Goal: Task Accomplishment & Management: Manage account settings

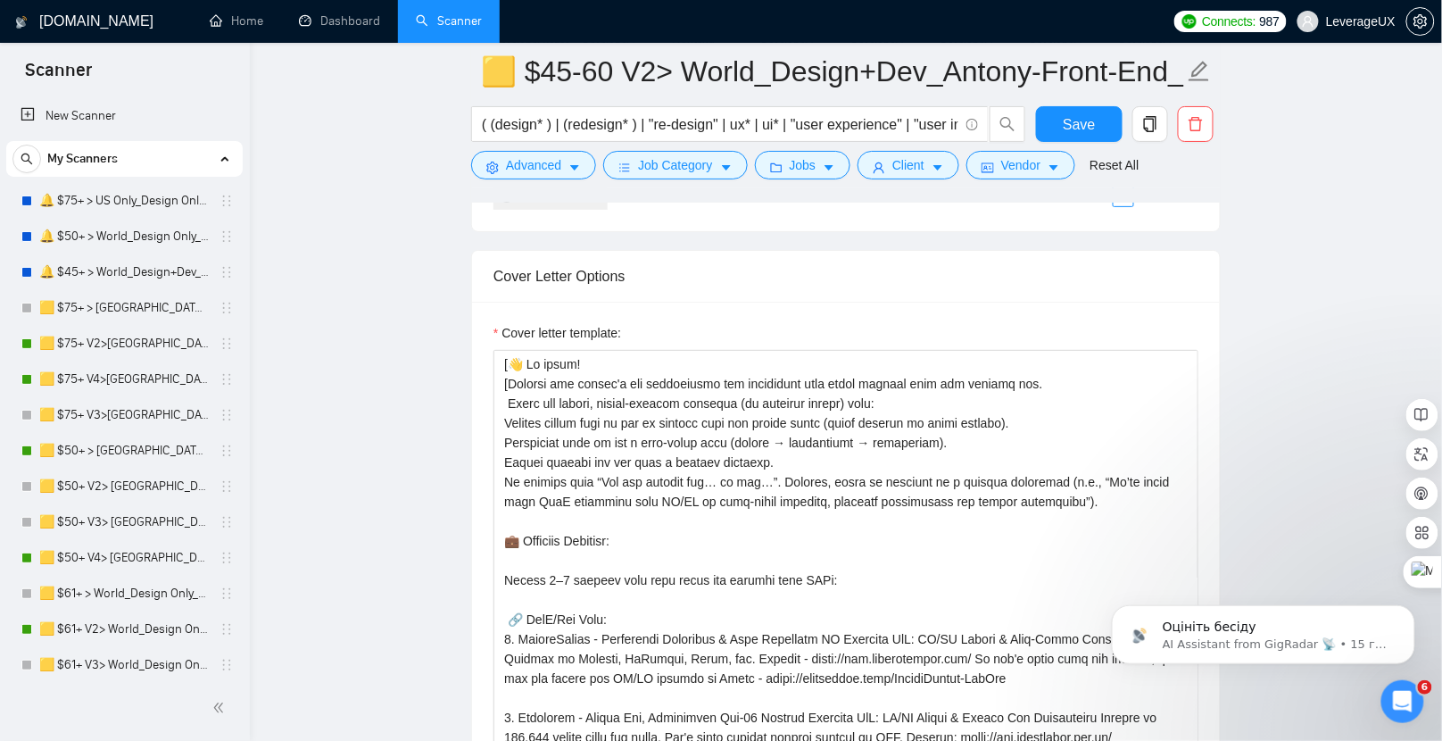
scroll to position [672, 0]
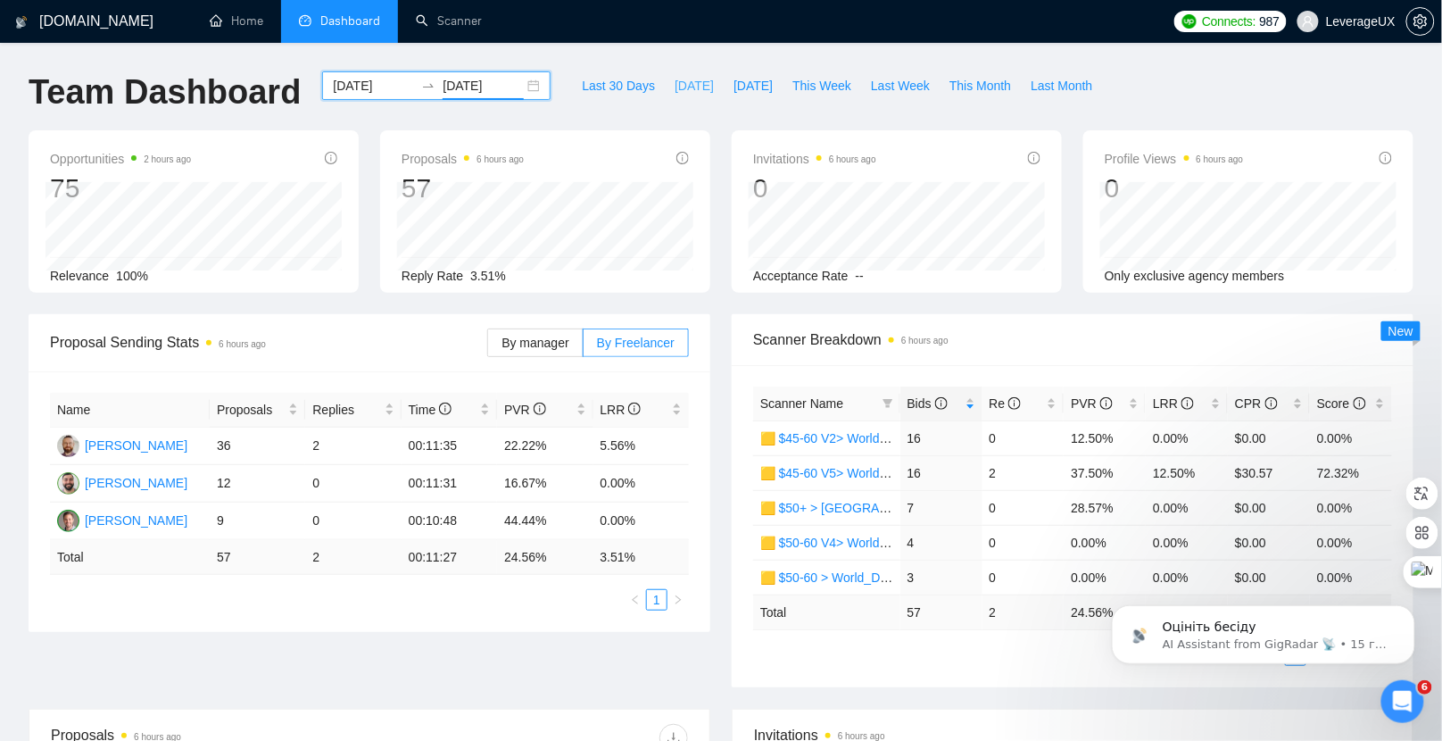
click at [675, 87] on span "Today" at bounding box center [694, 86] width 39 height 20
type input "2025-09-23"
click at [523, 84] on div "2025-09-23 2025-09-23" at bounding box center [436, 85] width 228 height 29
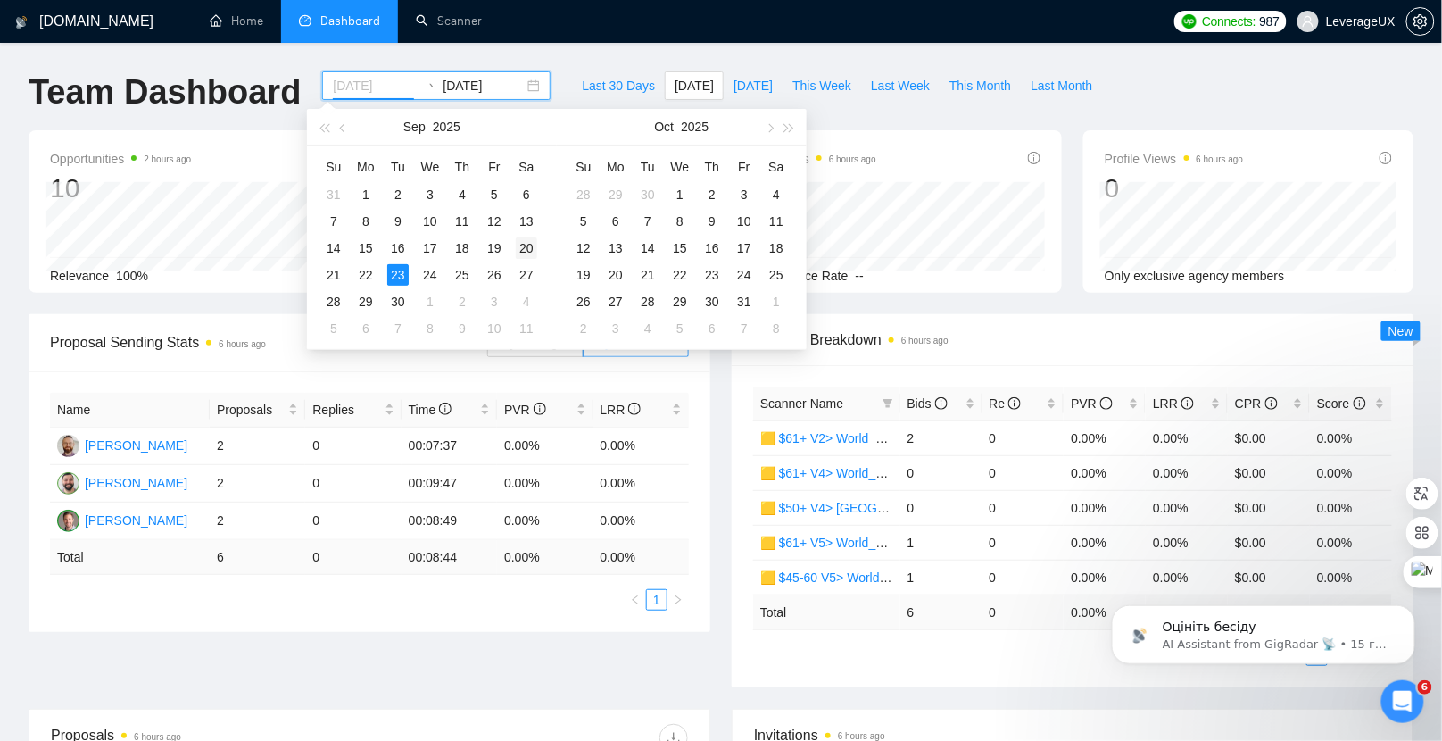
type input "2025-09-20"
click at [521, 248] on div "20" at bounding box center [526, 247] width 21 height 21
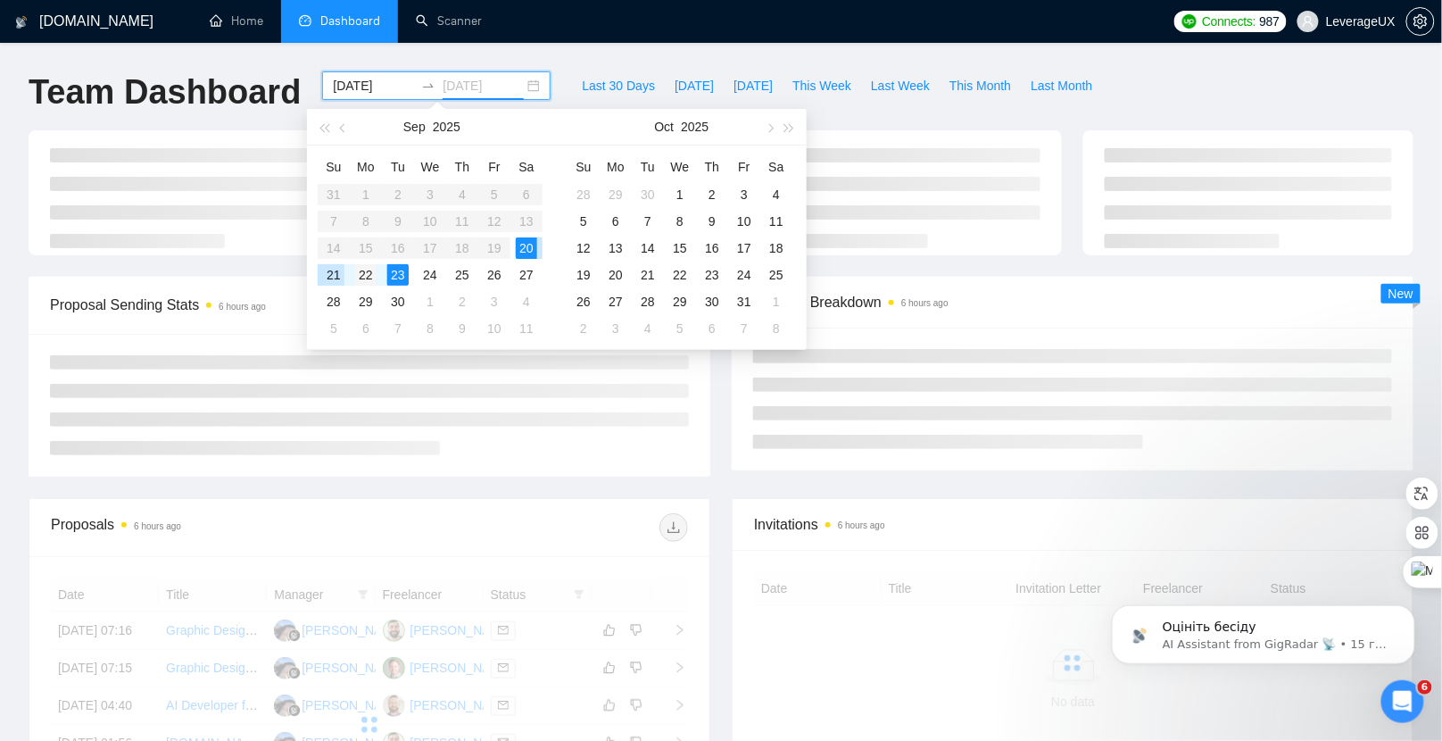
type input "2025-09-22"
click at [370, 282] on div "22" at bounding box center [365, 274] width 21 height 21
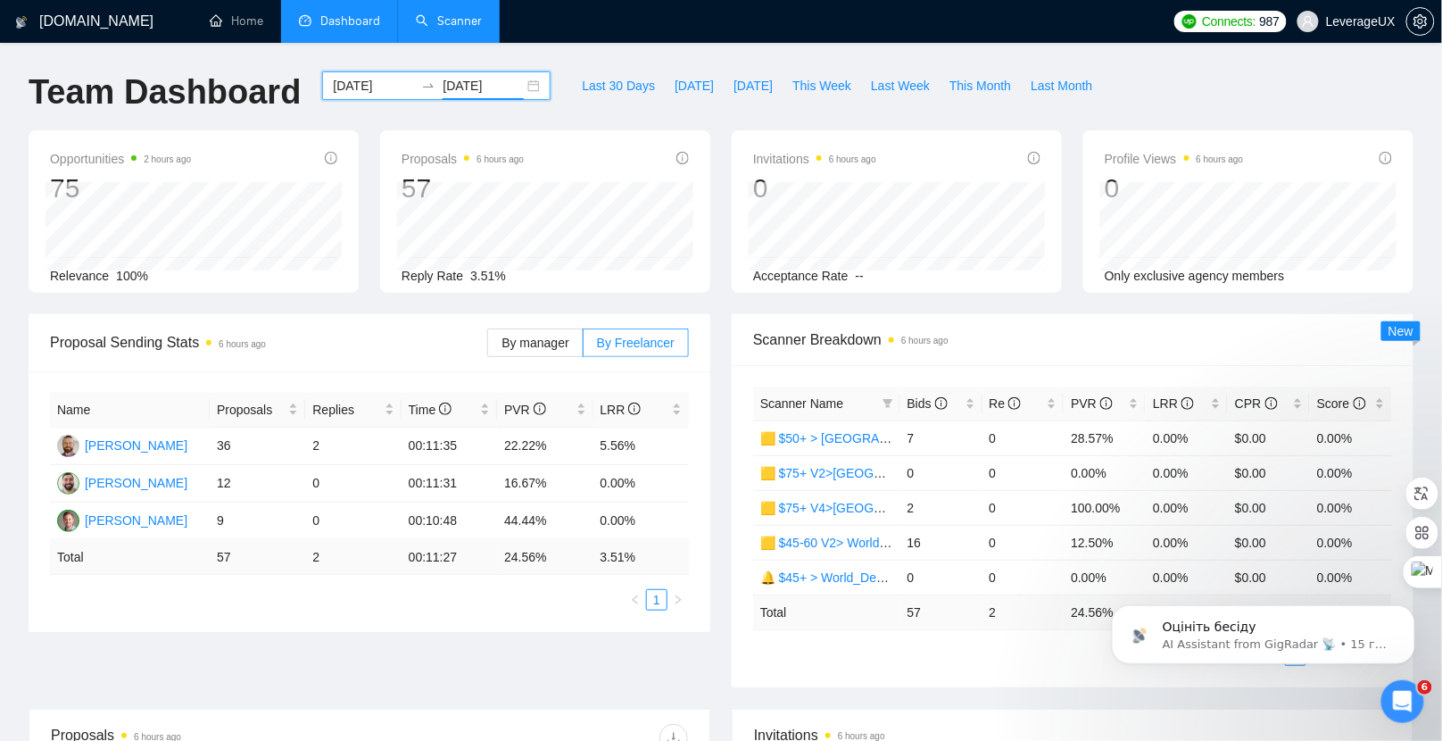
click at [460, 24] on link "Scanner" at bounding box center [449, 20] width 66 height 15
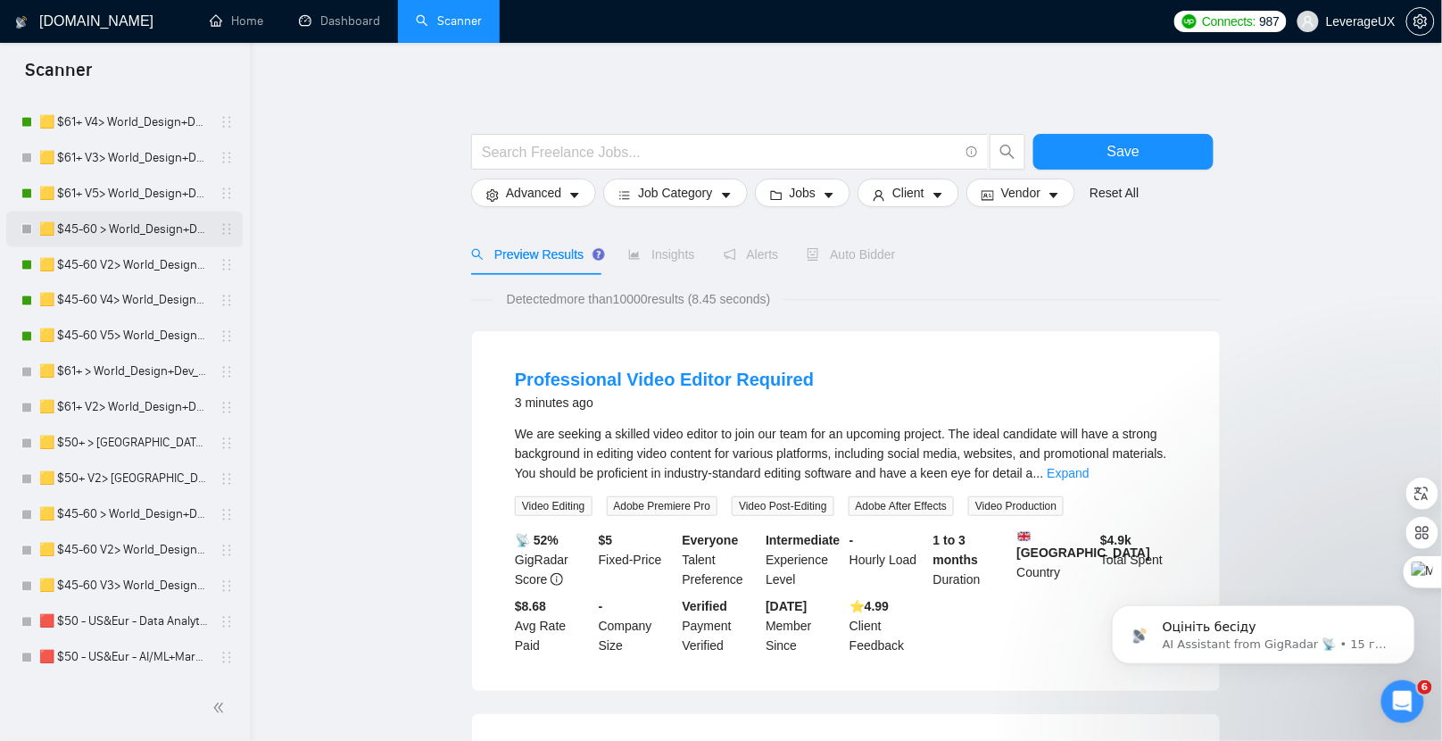
scroll to position [898, 0]
click at [170, 270] on link "🟨 $45-60 V2> World_Design+Dev_Antony-Front-End_General" at bounding box center [124, 266] width 170 height 36
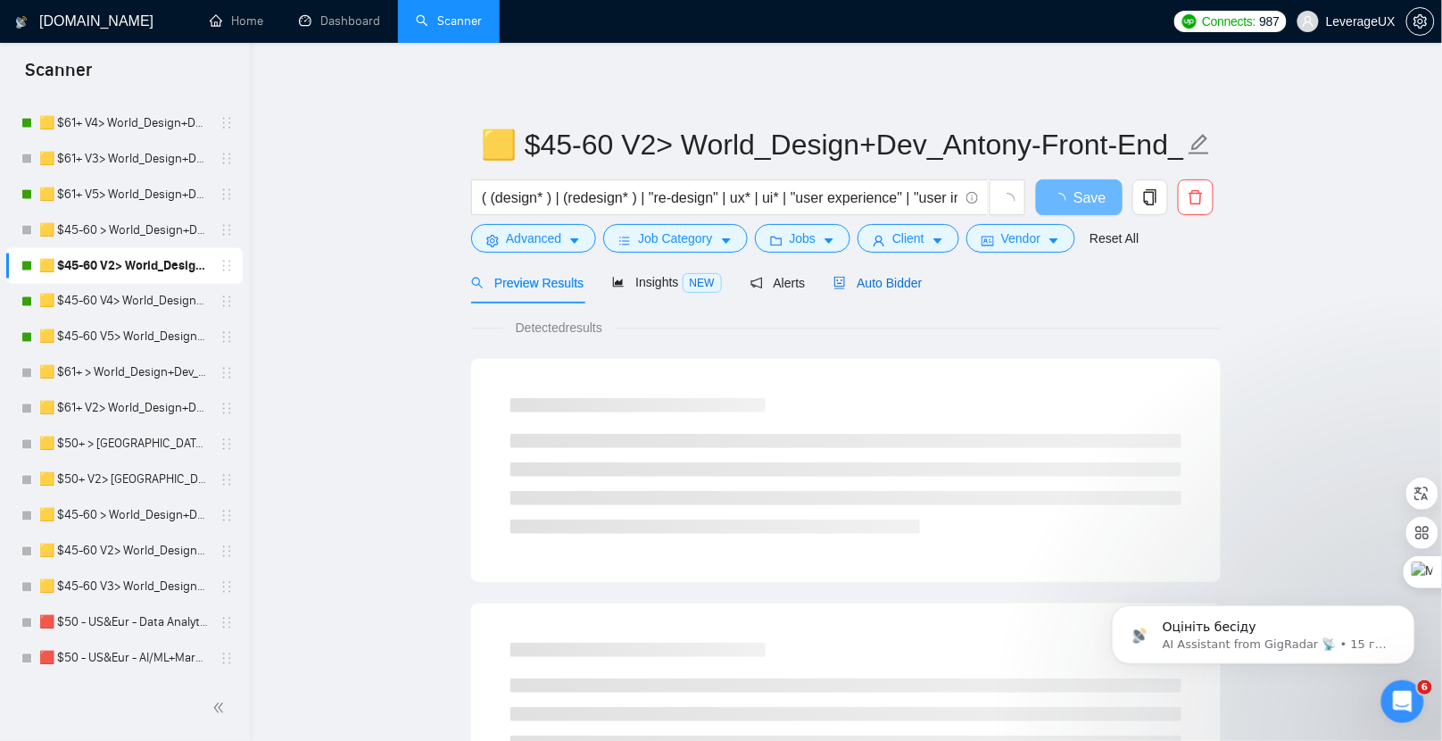
click at [904, 290] on div "Auto Bidder" at bounding box center [877, 283] width 88 height 20
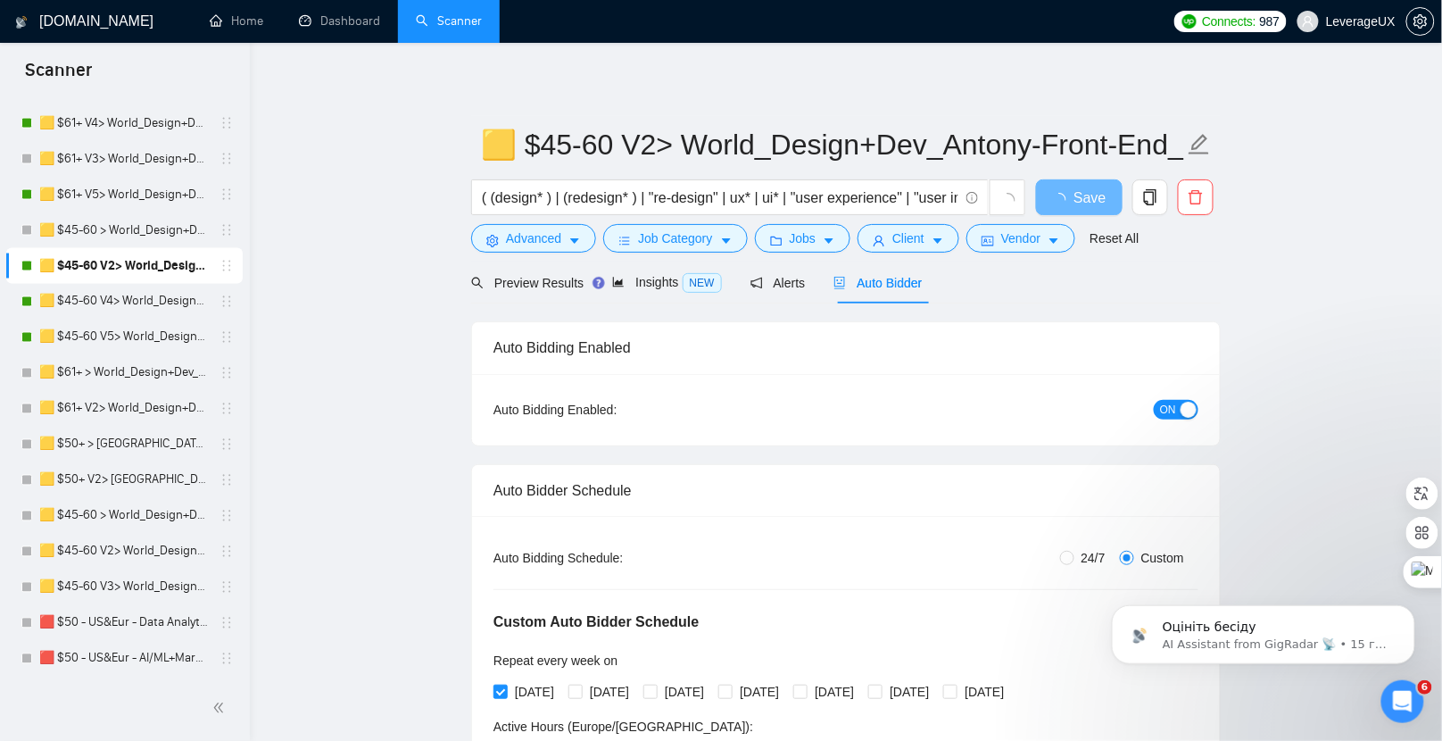
click at [1172, 415] on span "ON" at bounding box center [1168, 410] width 16 height 20
click at [1074, 199] on span "Save" at bounding box center [1079, 197] width 32 height 22
click at [149, 302] on link "🟨 $45-60 V4> World_Design+Dev_Antony-Front-End_General" at bounding box center [124, 302] width 170 height 36
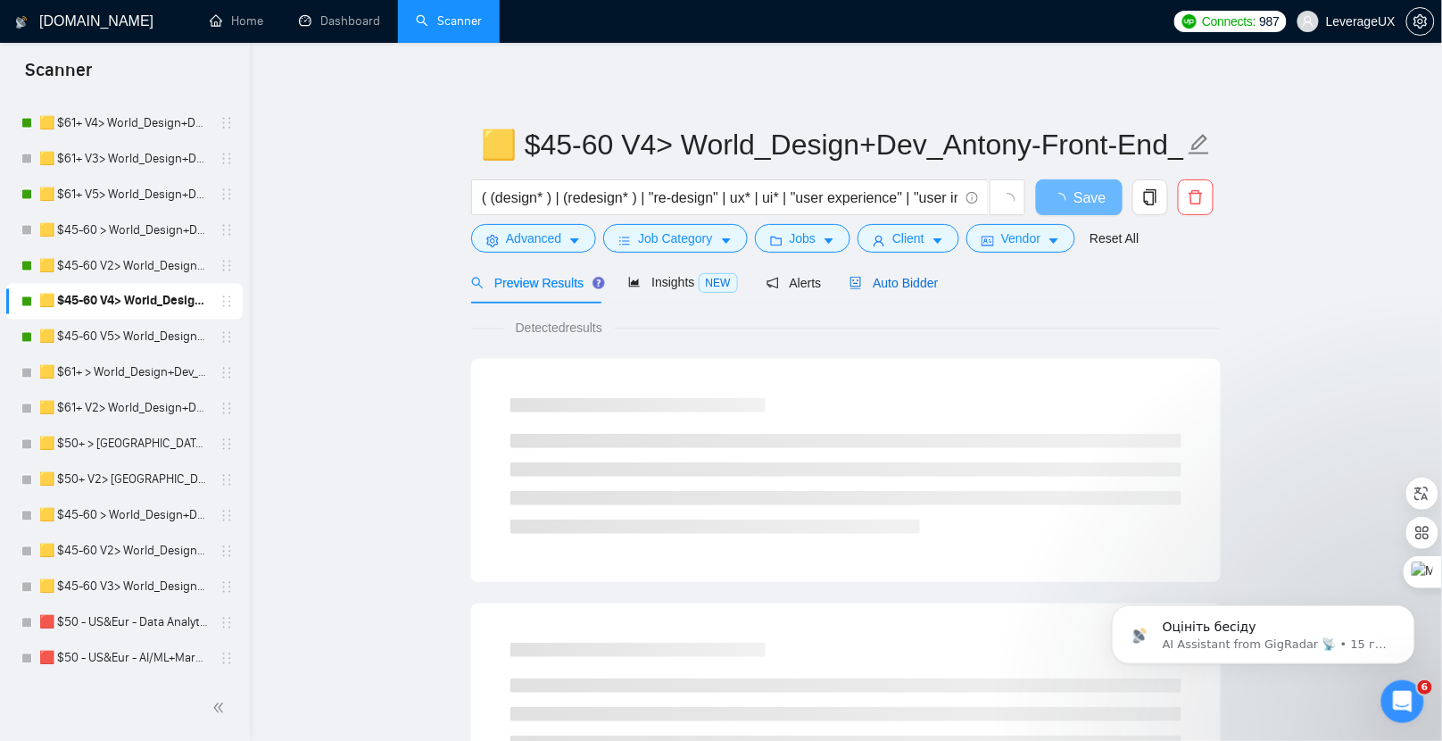
click at [926, 286] on span "Auto Bidder" at bounding box center [893, 283] width 88 height 14
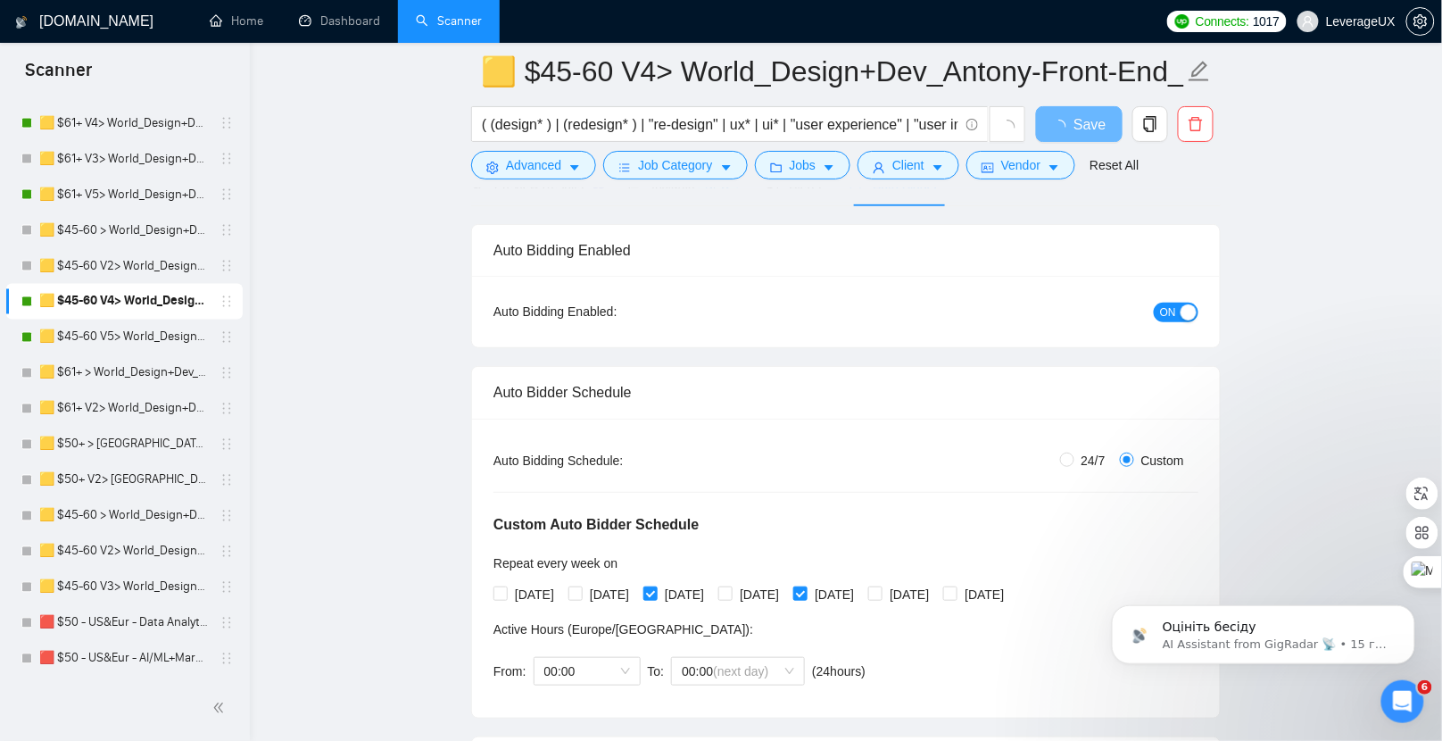
scroll to position [140, 0]
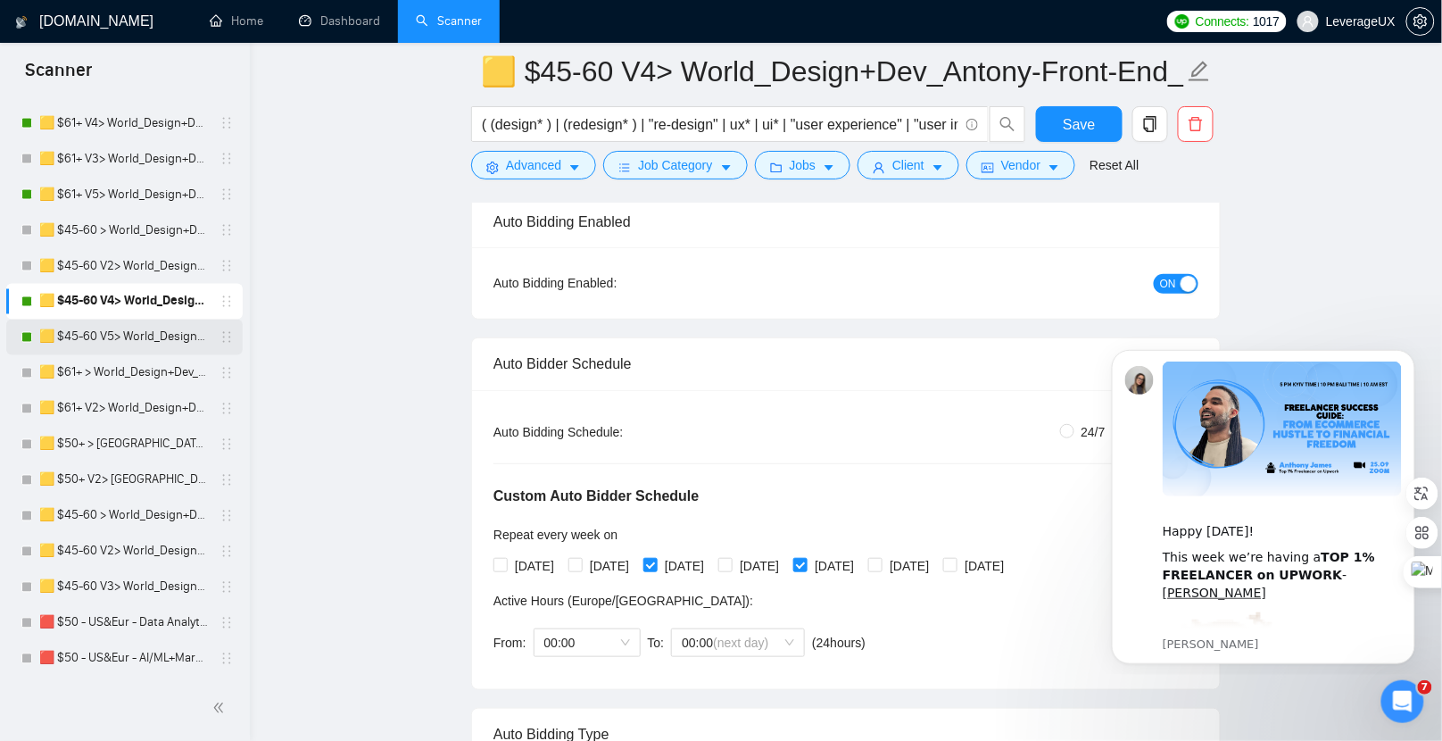
click at [136, 341] on link "🟨 $45-60 V5> World_Design+Dev_Antony-Front-End_General" at bounding box center [124, 337] width 170 height 36
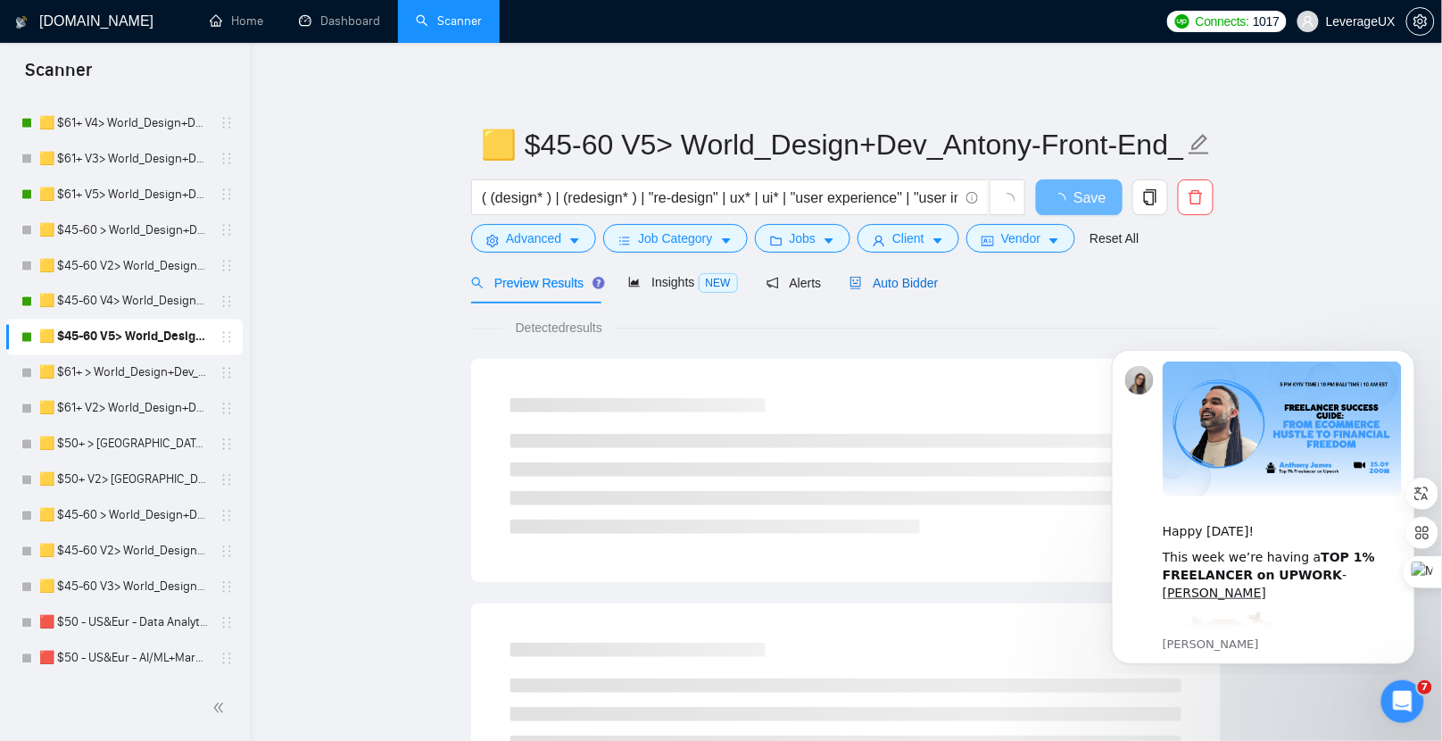
click at [923, 274] on div "Auto Bidder" at bounding box center [893, 283] width 88 height 20
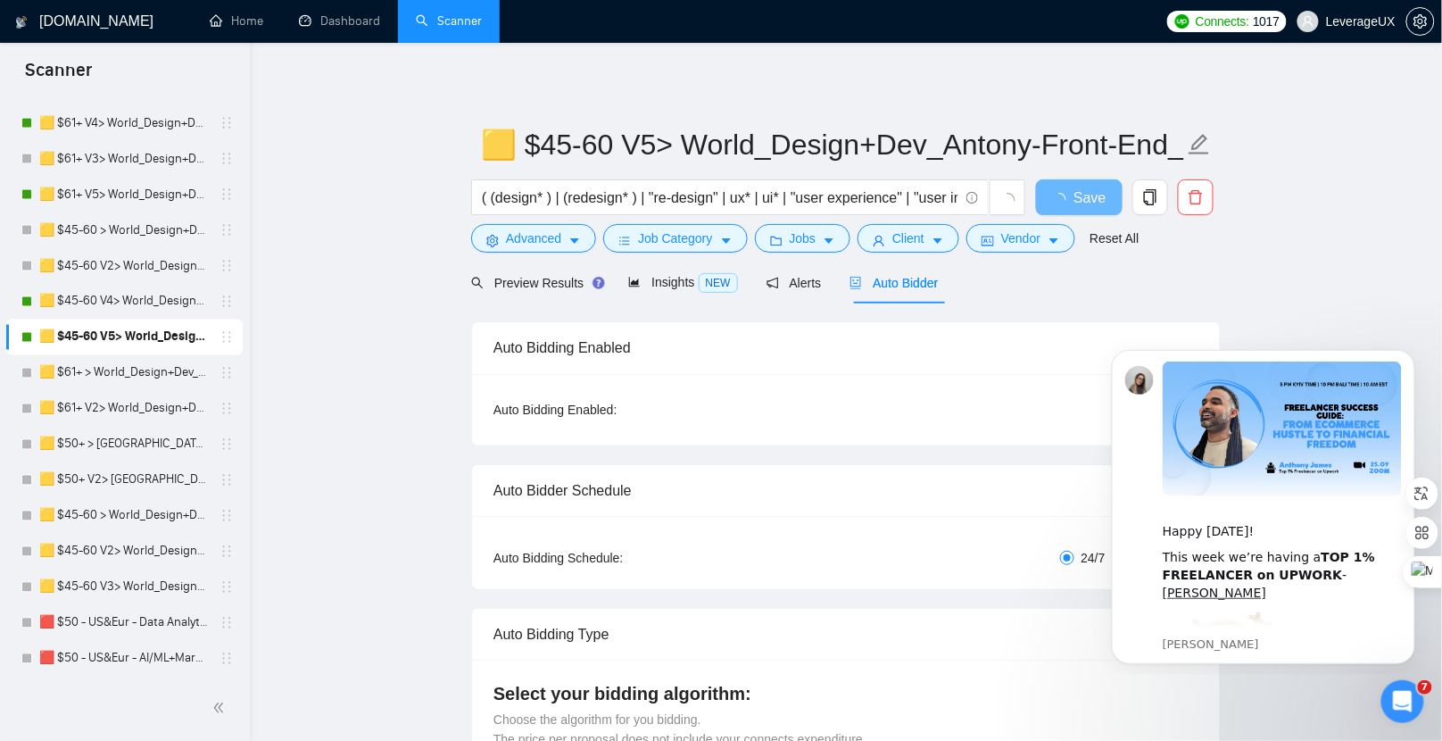
radio input "false"
radio input "true"
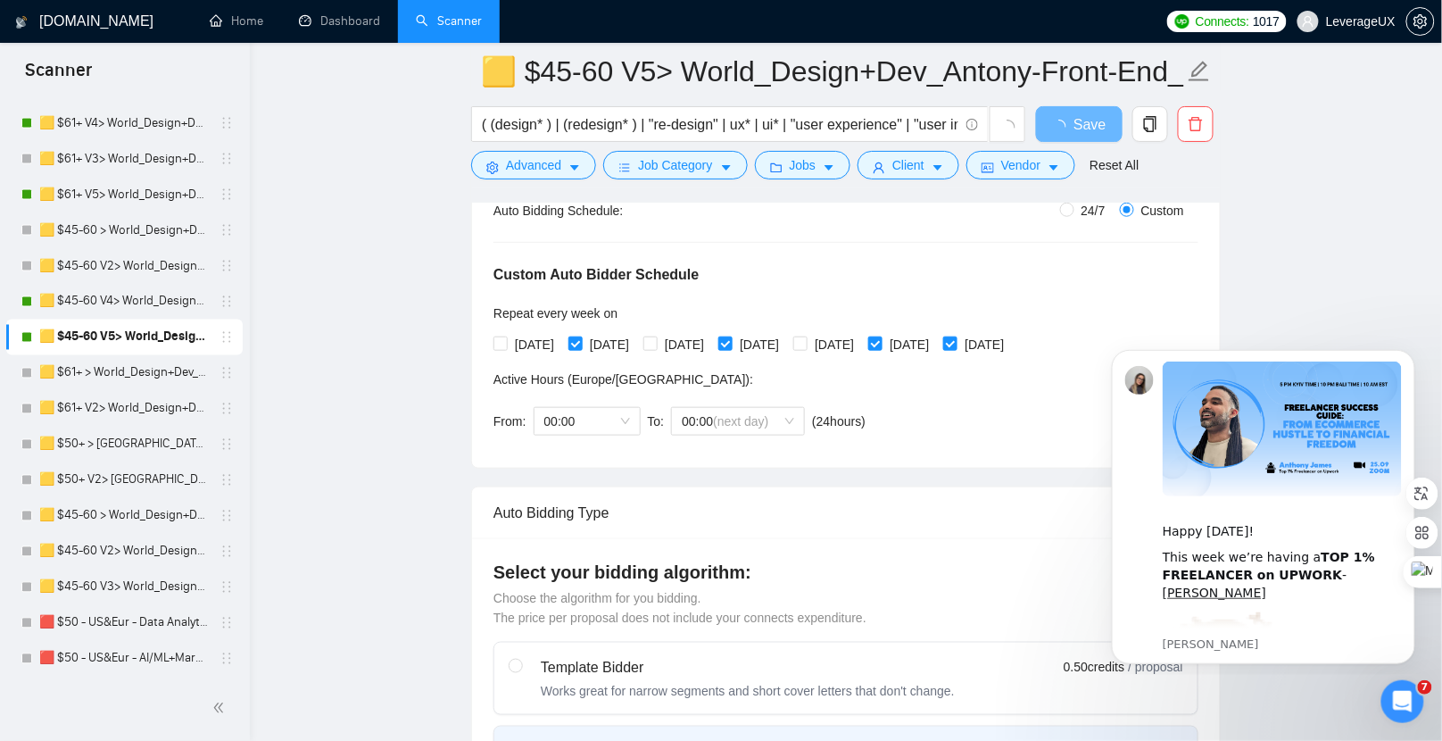
scroll to position [358, 0]
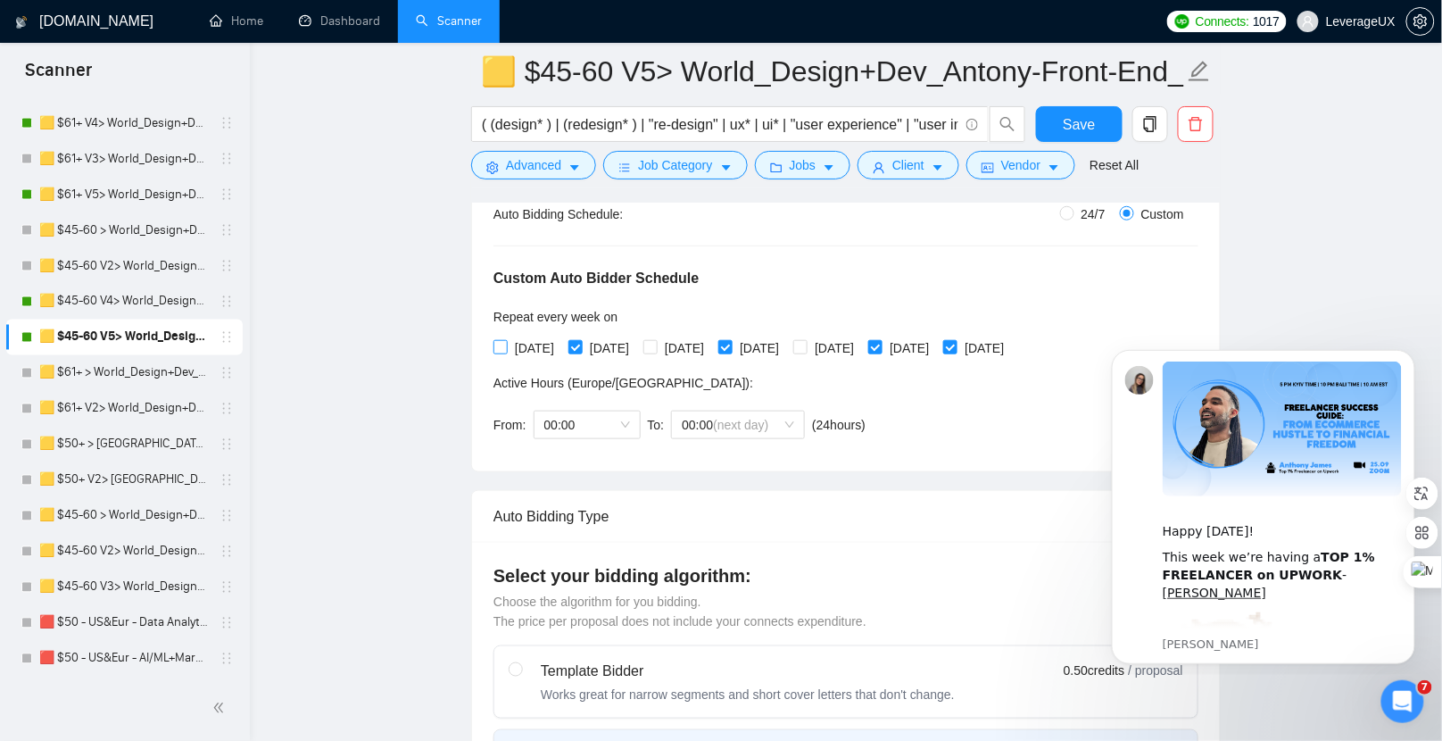
click at [493, 341] on input "[DATE]" at bounding box center [499, 346] width 12 height 12
checkbox input "true"
click at [1084, 123] on span "Save" at bounding box center [1079, 124] width 32 height 22
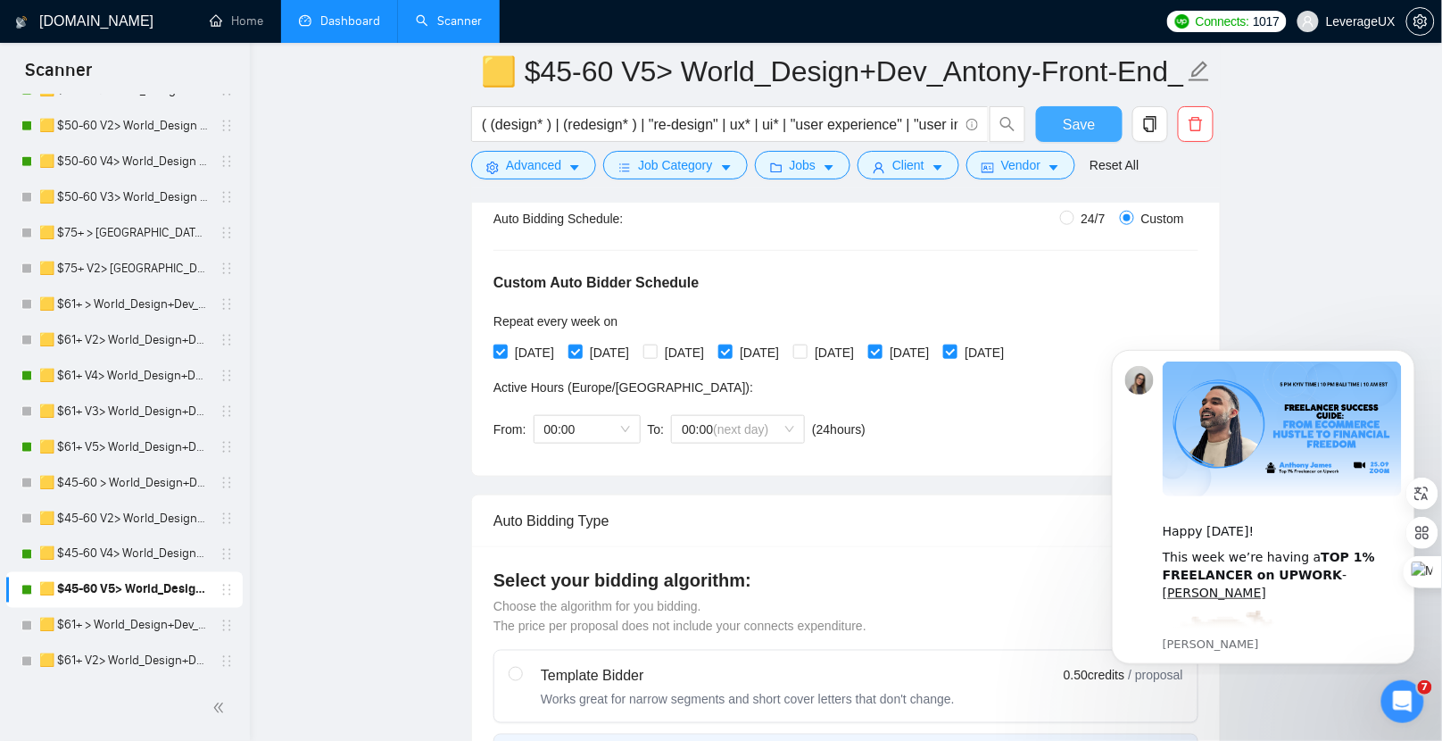
scroll to position [533, 0]
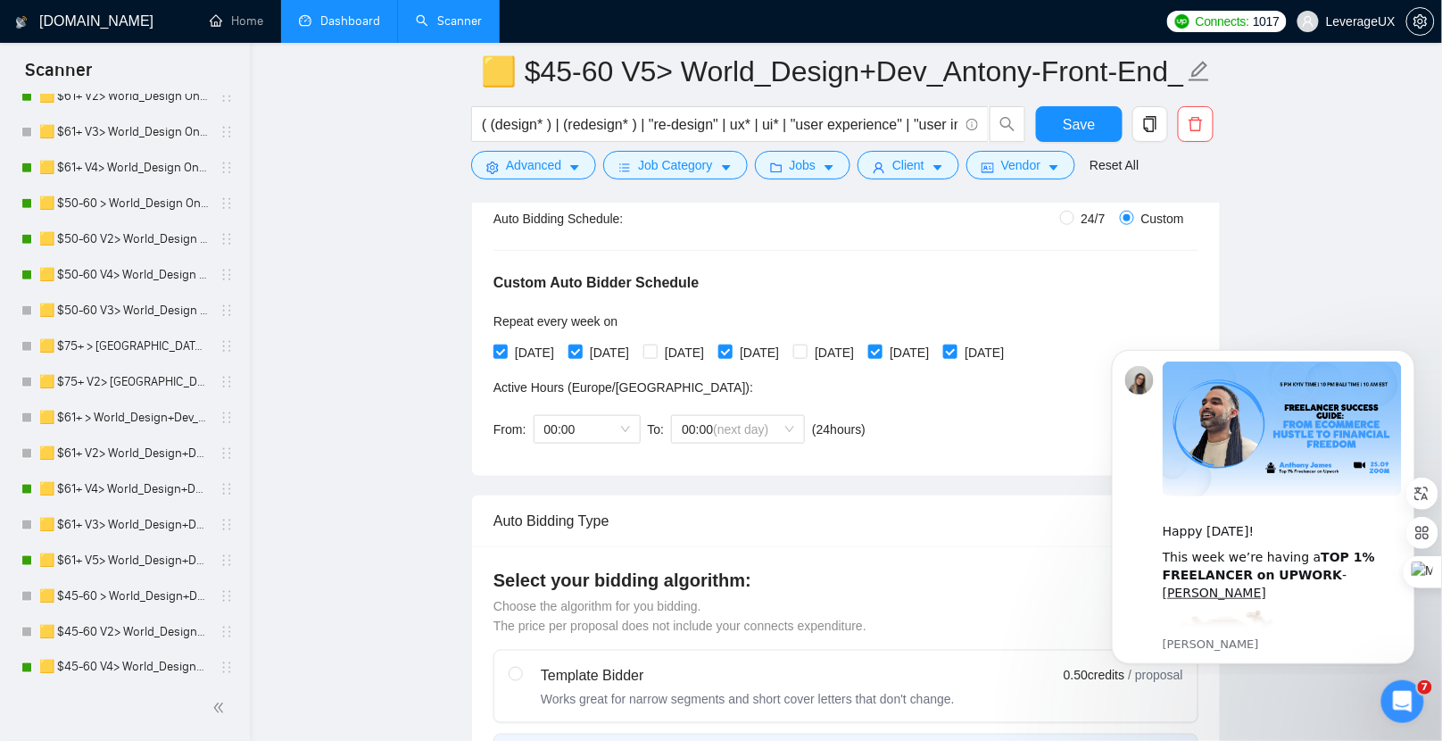
click at [335, 18] on link "Dashboard" at bounding box center [339, 20] width 81 height 15
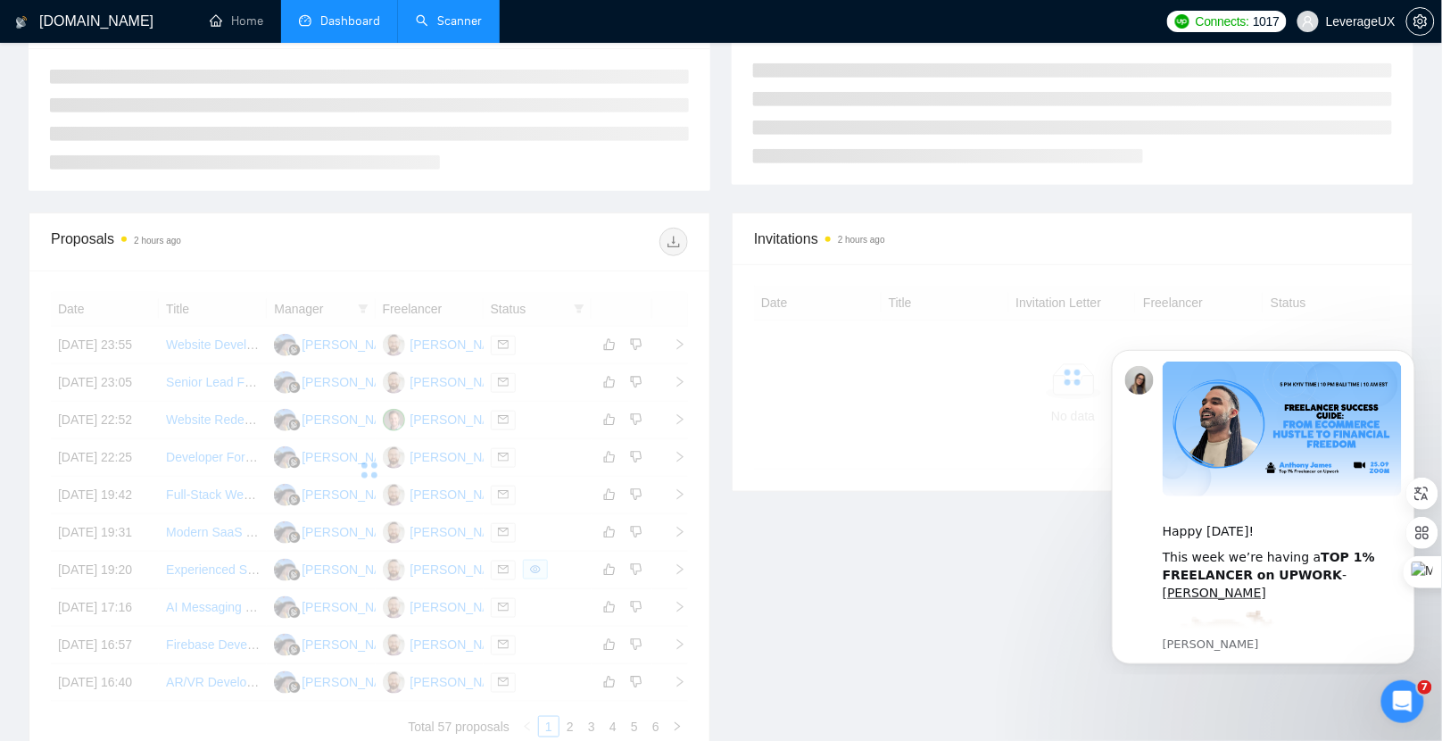
scroll to position [322, 0]
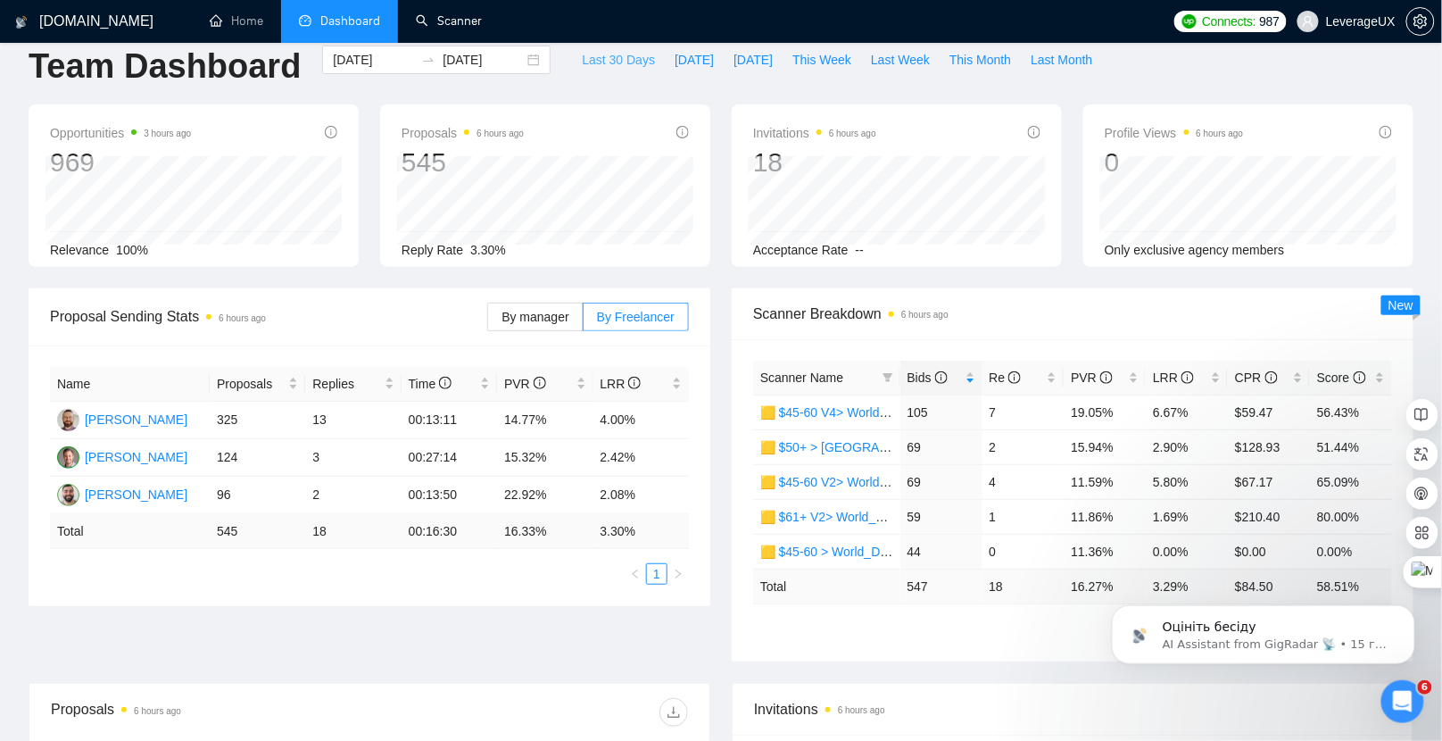
click at [600, 60] on span "Last 30 Days" at bounding box center [618, 60] width 73 height 20
type input "2025-08-24"
type input "2025-09-23"
click at [926, 374] on span "Bids" at bounding box center [927, 377] width 40 height 14
click at [925, 374] on span "Bids" at bounding box center [927, 377] width 40 height 14
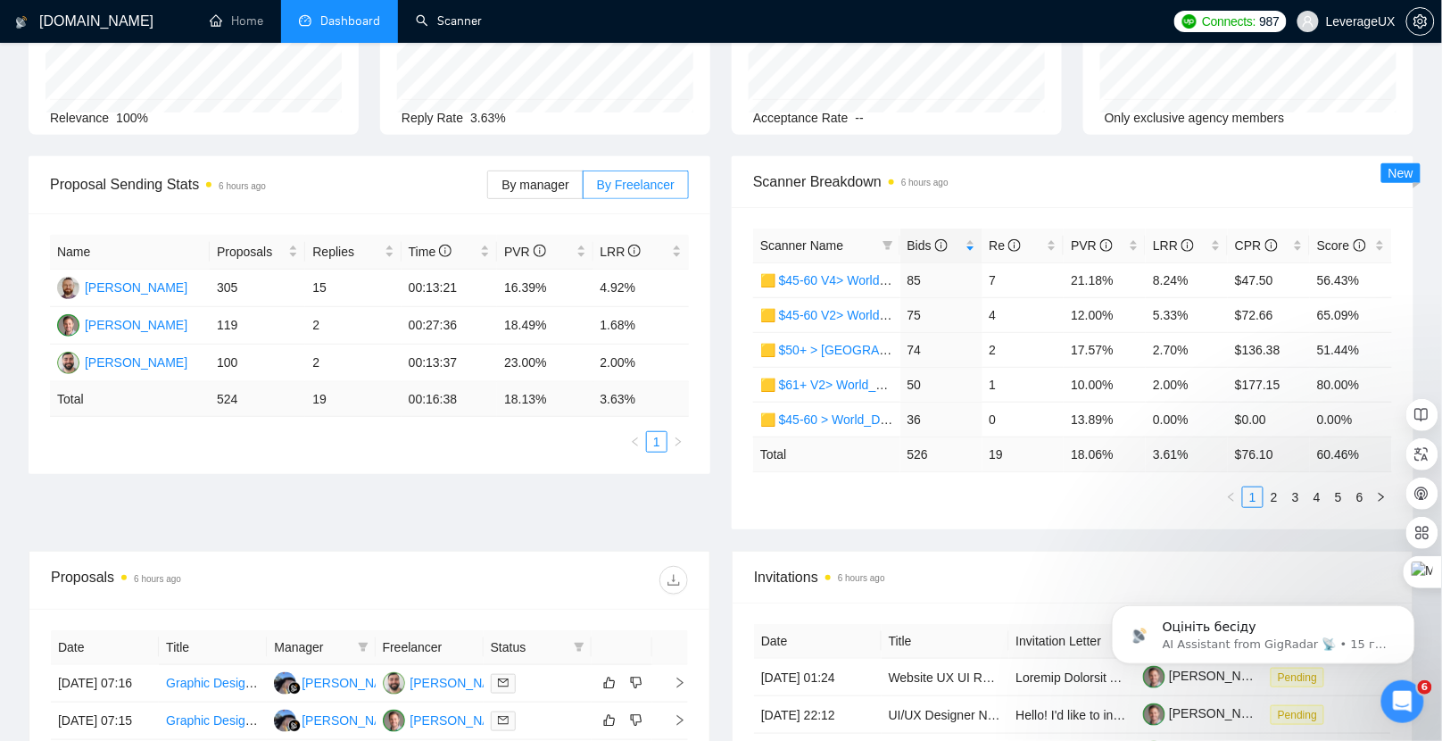
scroll to position [153, 0]
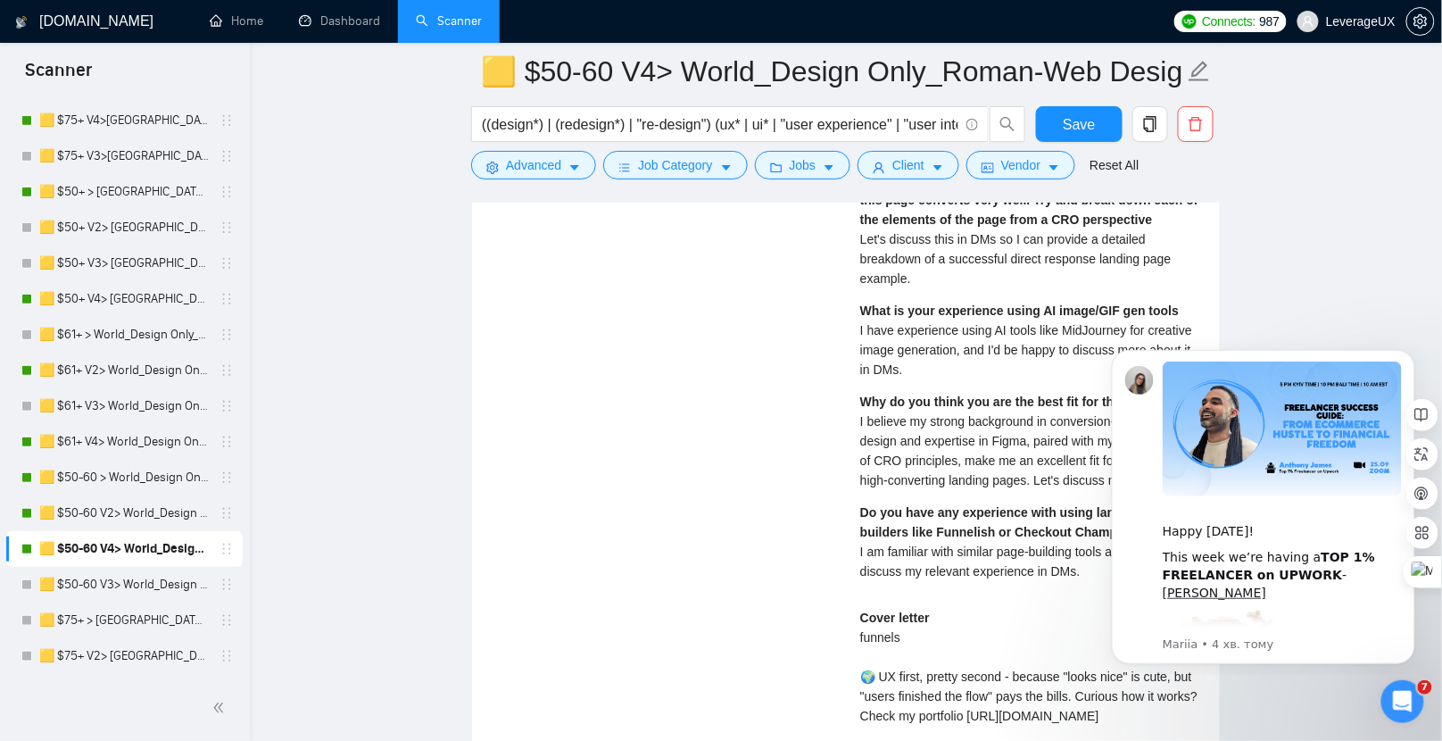
scroll to position [4148, 0]
